Goal: Register for event/course

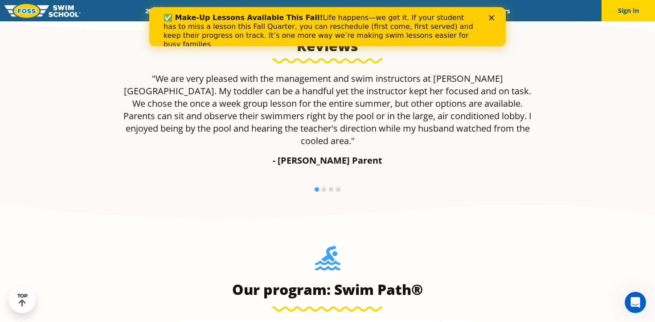
click at [493, 19] on icon "Close" at bounding box center [491, 17] width 5 height 5
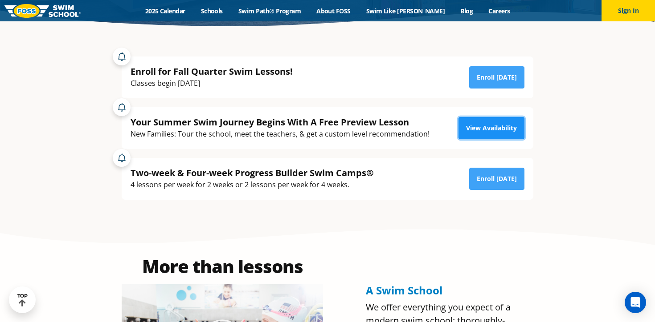
click at [481, 134] on link "View Availability" at bounding box center [491, 128] width 66 height 22
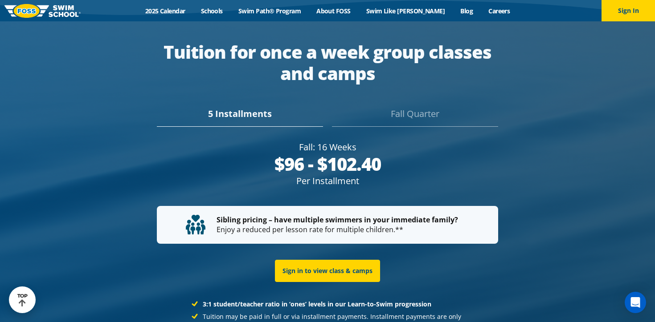
scroll to position [1636, 0]
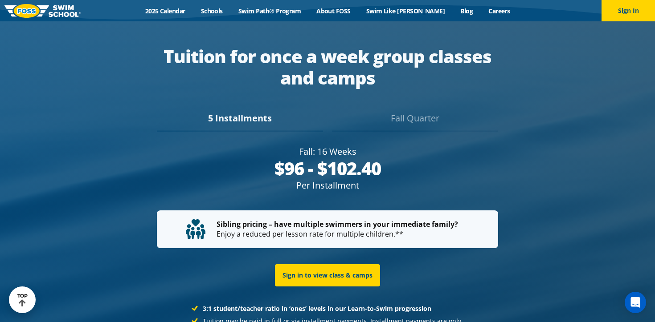
click at [241, 114] on div "5 Installments" at bounding box center [240, 122] width 166 height 20
click at [237, 112] on div "5 Installments" at bounding box center [240, 122] width 166 height 20
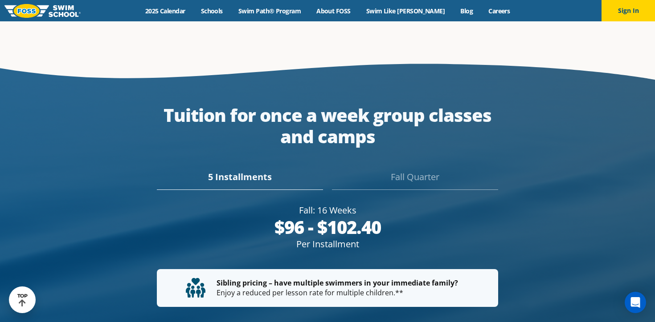
scroll to position [1589, 0]
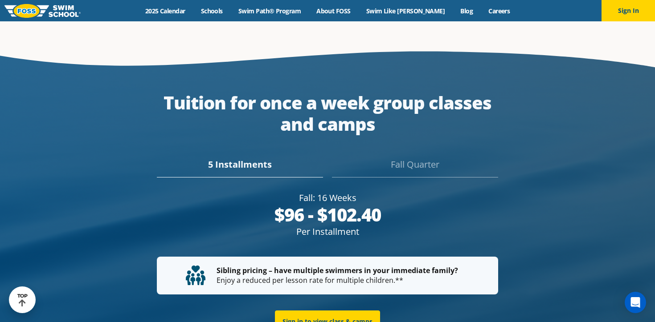
click at [401, 158] on div "Fall Quarter" at bounding box center [415, 168] width 166 height 20
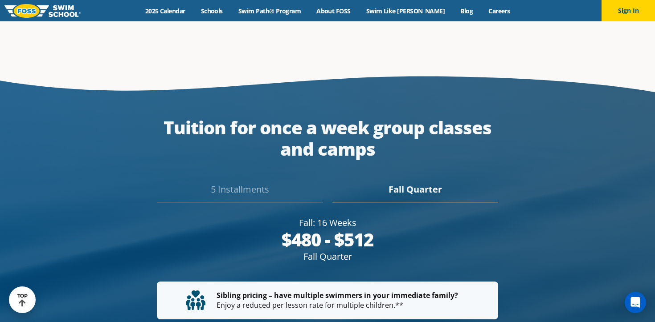
scroll to position [1602, 0]
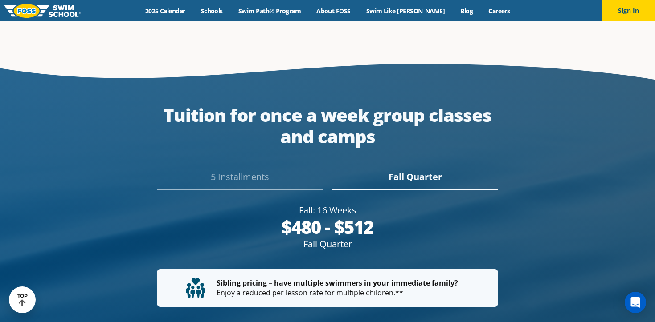
click at [213, 171] on div "5 Installments" at bounding box center [240, 181] width 166 height 20
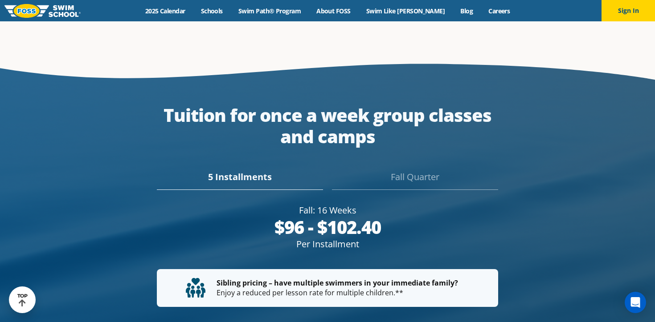
click at [429, 171] on div "Fall Quarter" at bounding box center [415, 181] width 166 height 20
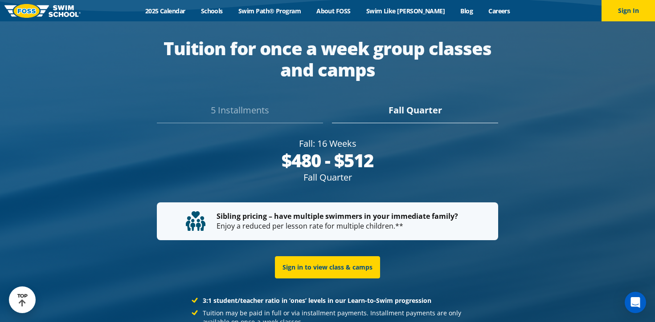
scroll to position [1631, 0]
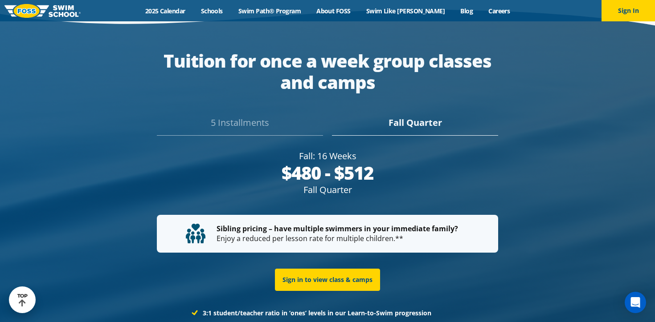
drag, startPoint x: 300, startPoint y: 132, endPoint x: 357, endPoint y: 161, distance: 63.9
click at [357, 161] on div "Fall: 16 Weeks $96 - $102.40 Per Installment $480 - $512 Fall Quarter" at bounding box center [328, 173] width 342 height 46
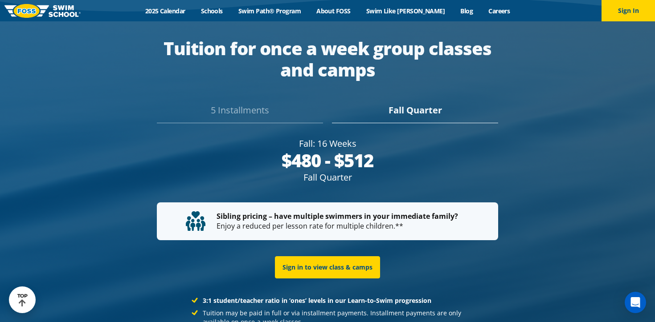
copy div "Fall: 16 Weeks $96 - $102.40 Per Installment $480 - $512 Fall Quarter"
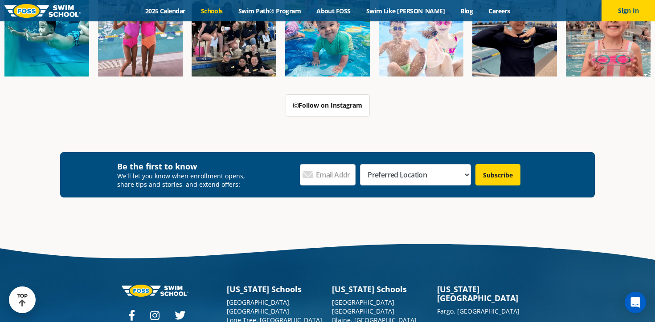
scroll to position [3082, 0]
